Goal: Obtain resource: Obtain resource

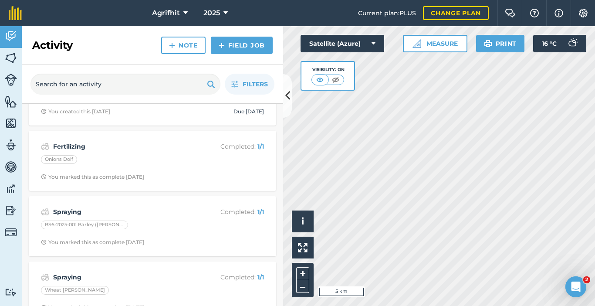
scroll to position [218, 0]
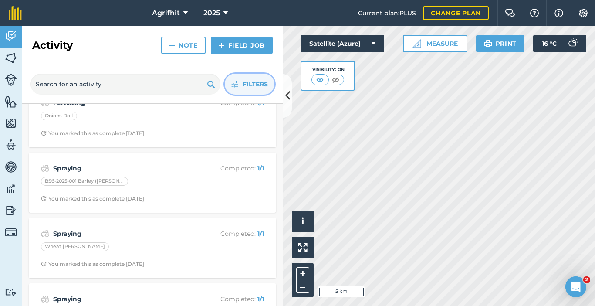
click at [253, 87] on span "Filters" at bounding box center [254, 84] width 25 height 10
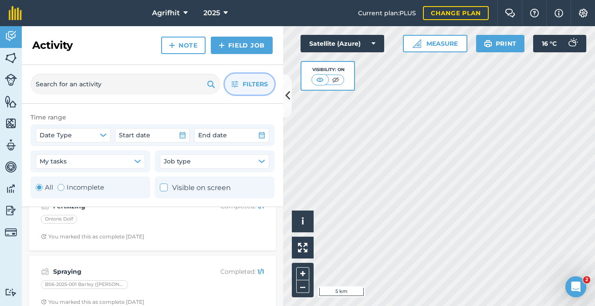
click at [61, 192] on label "Incomplete" at bounding box center [80, 187] width 47 height 10
radio input "false"
radio input "true"
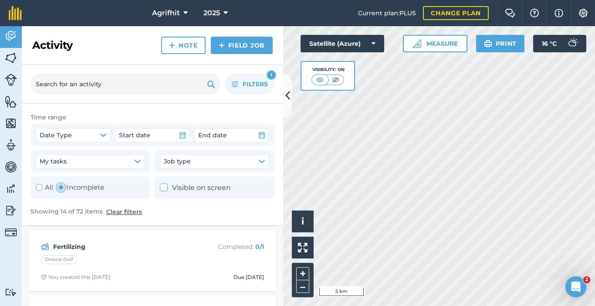
scroll to position [44, 0]
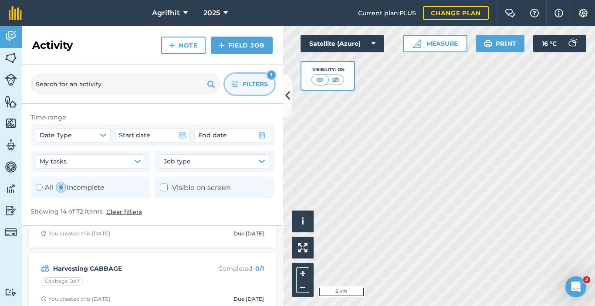
click at [264, 88] on span "Filters" at bounding box center [254, 84] width 25 height 10
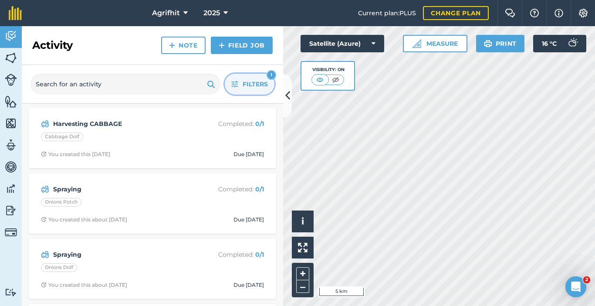
scroll to position [87, 0]
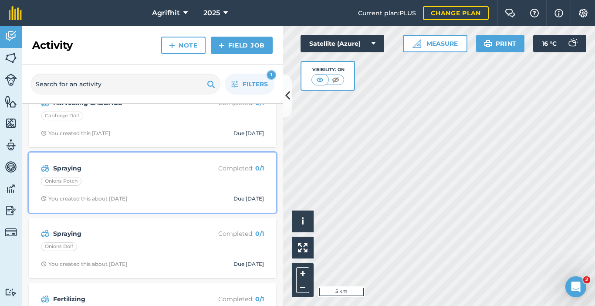
click at [105, 178] on div "Onions Potch" at bounding box center [152, 182] width 223 height 11
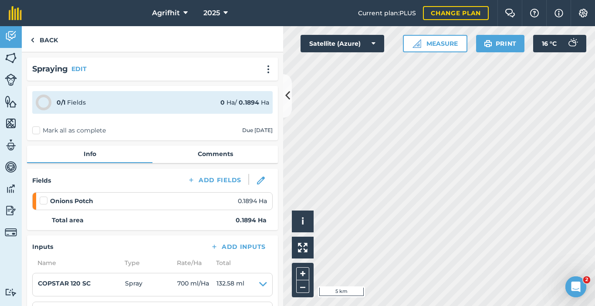
click at [267, 73] on div "Spraying EDIT" at bounding box center [152, 68] width 251 height 23
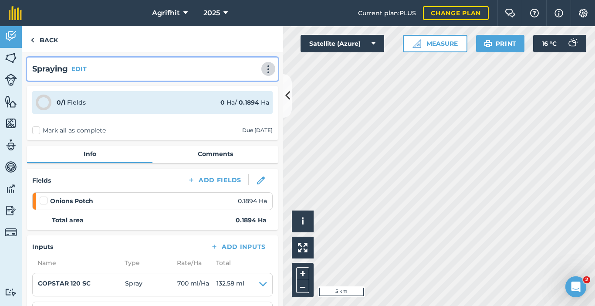
click at [265, 74] on button at bounding box center [268, 69] width 9 height 10
click at [236, 87] on link "Print" at bounding box center [250, 87] width 56 height 17
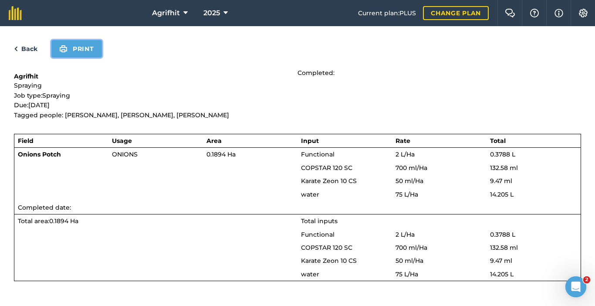
click at [81, 54] on button "Print" at bounding box center [76, 48] width 51 height 17
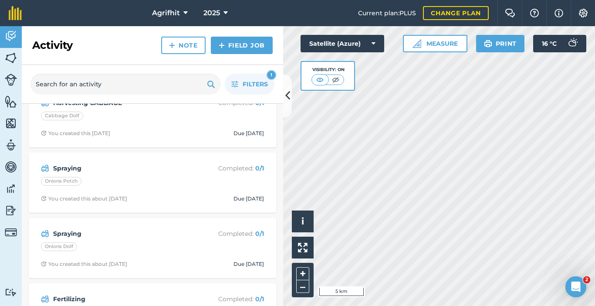
scroll to position [131, 0]
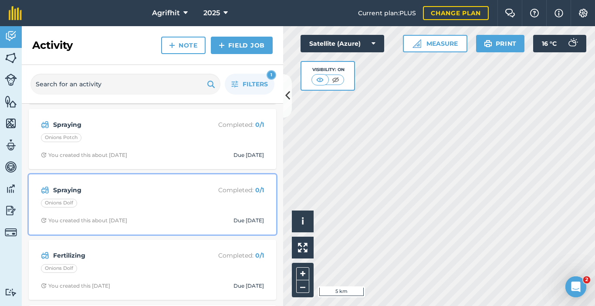
click at [168, 206] on div "Onions Dolf" at bounding box center [152, 204] width 223 height 11
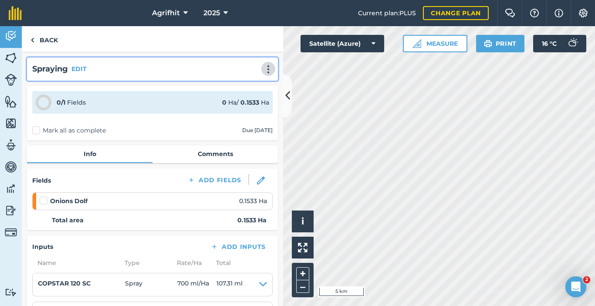
click at [263, 72] on img at bounding box center [268, 69] width 10 height 9
click at [243, 88] on link "Print" at bounding box center [250, 87] width 56 height 17
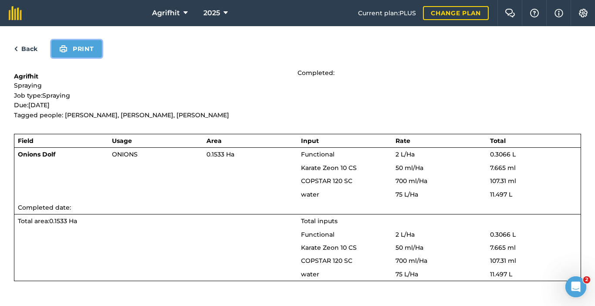
drag, startPoint x: 94, startPoint y: 52, endPoint x: 456, endPoint y: 268, distance: 422.1
click at [93, 52] on button "Print" at bounding box center [76, 48] width 51 height 17
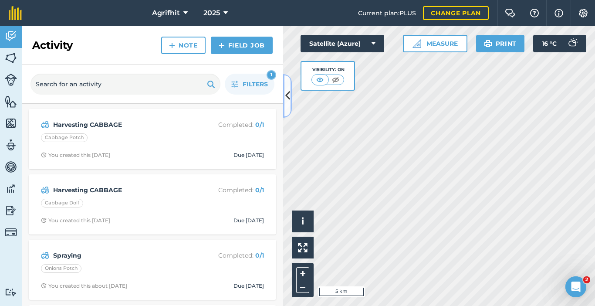
click at [286, 97] on icon at bounding box center [287, 95] width 5 height 15
